Goal: Communication & Community: Share content

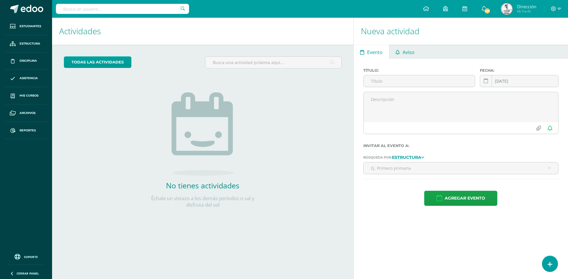
click at [419, 48] on link "Aviso" at bounding box center [405, 52] width 32 height 14
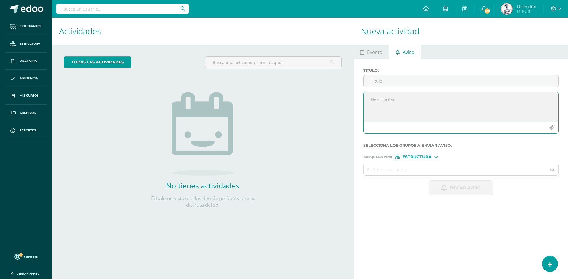
click at [383, 101] on textarea at bounding box center [460, 107] width 195 height 30
paste textarea "ASUNTO: Período de natación a solicitud de graduandas Estimados Padres de Famil…"
drag, startPoint x: 481, startPoint y: 100, endPoint x: 370, endPoint y: 98, distance: 111.2
click at [370, 98] on textarea "ASUNTO: Período de natación a solicitud de graduandas Estimados Padres de Famil…" at bounding box center [460, 107] width 195 height 30
type textarea "ASUNTO: Período de natación a solicitud de graduandas Estimados Padres de Famil…"
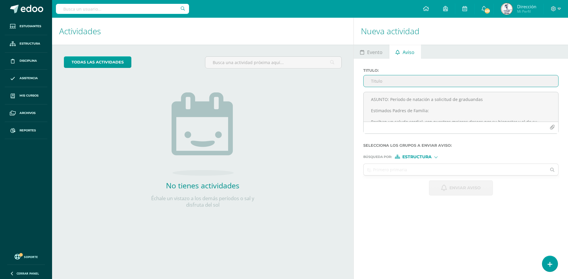
click at [375, 83] on input "Titulo :" at bounding box center [460, 81] width 195 height 12
paste input "ASUNTO: Período de natación a solicitud de graduandas"
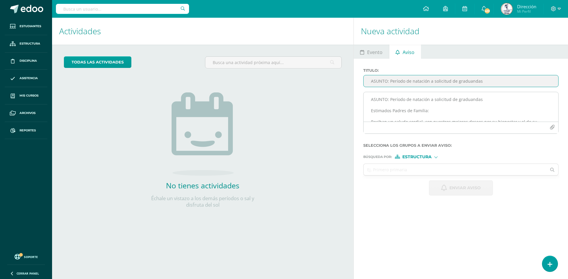
type input "ASUNTO: Período de natación a solicitud de graduandas"
click at [552, 127] on icon "button" at bounding box center [551, 127] width 5 height 5
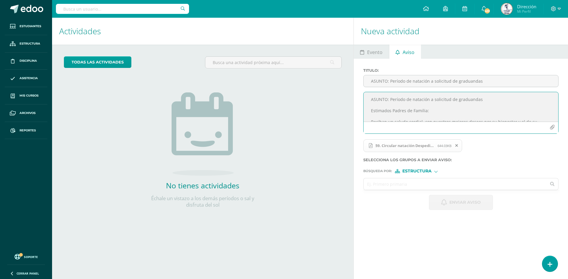
click at [410, 186] on input "text" at bounding box center [454, 185] width 183 height 12
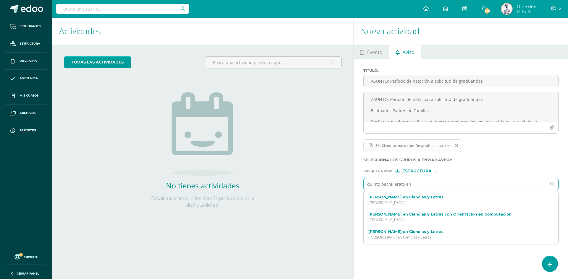
type input "quinto bachillerato en c"
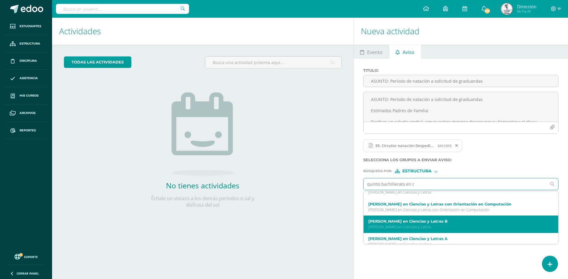
scroll to position [59, 0]
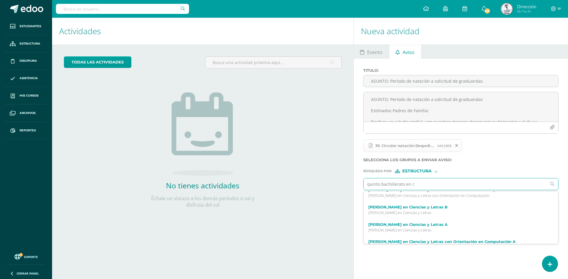
click at [428, 229] on p "[PERSON_NAME] en Ciencias y Letras" at bounding box center [456, 230] width 177 height 5
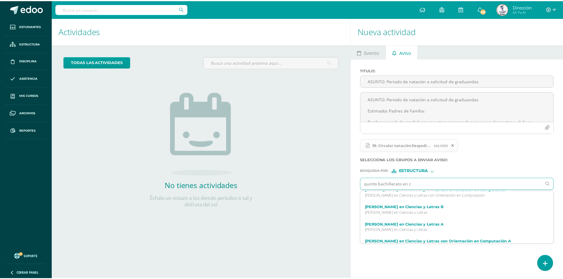
scroll to position [0, 0]
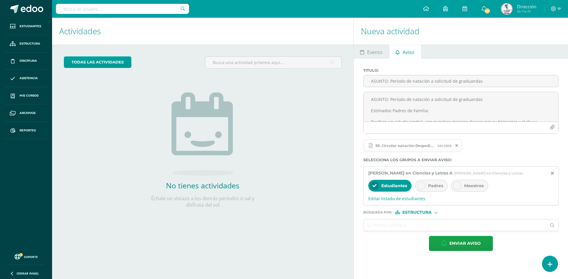
click at [427, 192] on div "Padres" at bounding box center [431, 186] width 33 height 12
click at [460, 190] on div at bounding box center [457, 186] width 8 height 8
click at [396, 228] on input "text" at bounding box center [454, 226] width 183 height 12
click at [427, 214] on span "Estructura" at bounding box center [416, 212] width 29 height 3
click at [414, 230] on span "Persona" at bounding box center [419, 234] width 48 height 8
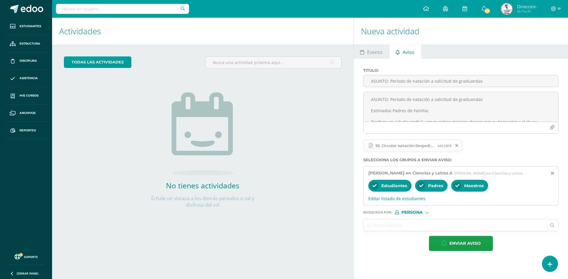
click at [387, 230] on input "text" at bounding box center [454, 226] width 183 height 12
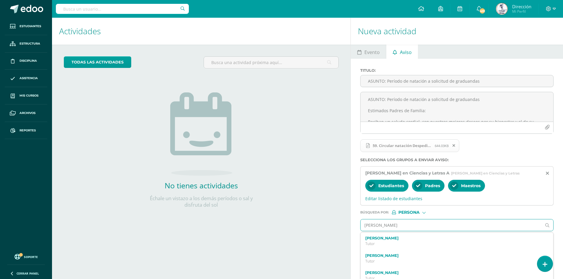
type input "[PERSON_NAME]"
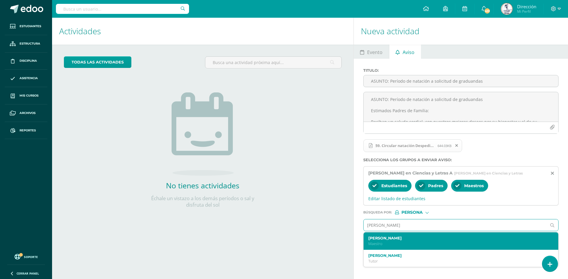
click at [409, 247] on p "Maestro" at bounding box center [456, 244] width 177 height 5
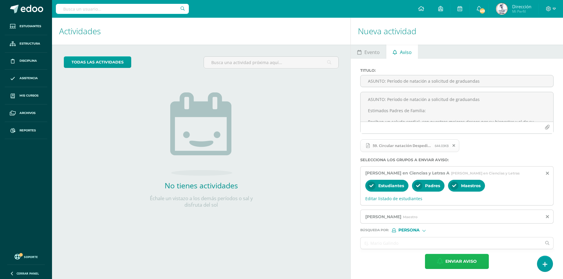
click at [469, 269] on span "Enviar aviso" at bounding box center [460, 262] width 31 height 14
